Goal: Transaction & Acquisition: Purchase product/service

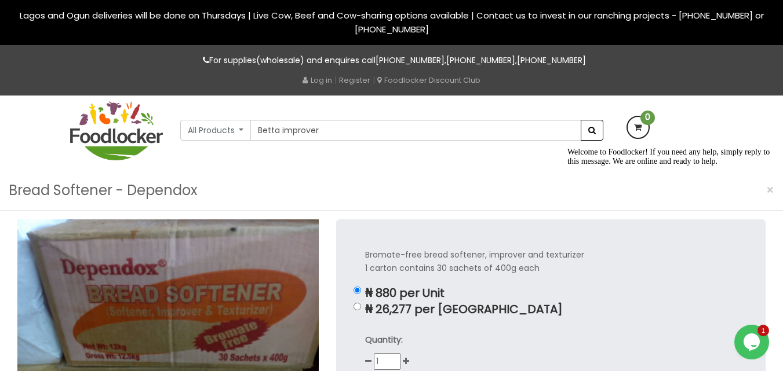
type input "Betta improver"
click at [594, 134] on span "submit" at bounding box center [592, 130] width 8 height 8
